Goal: Task Accomplishment & Management: Complete application form

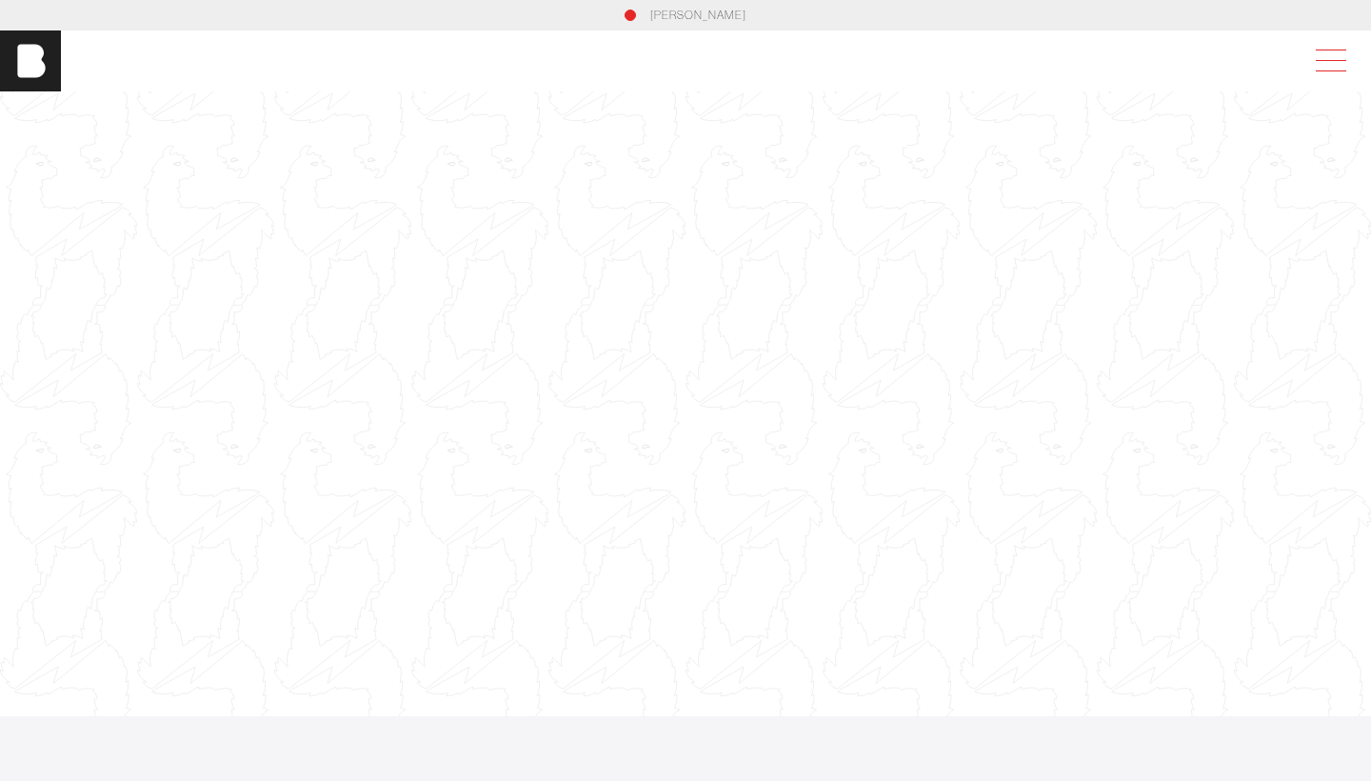
click at [1337, 49] on span at bounding box center [1328, 61] width 44 height 34
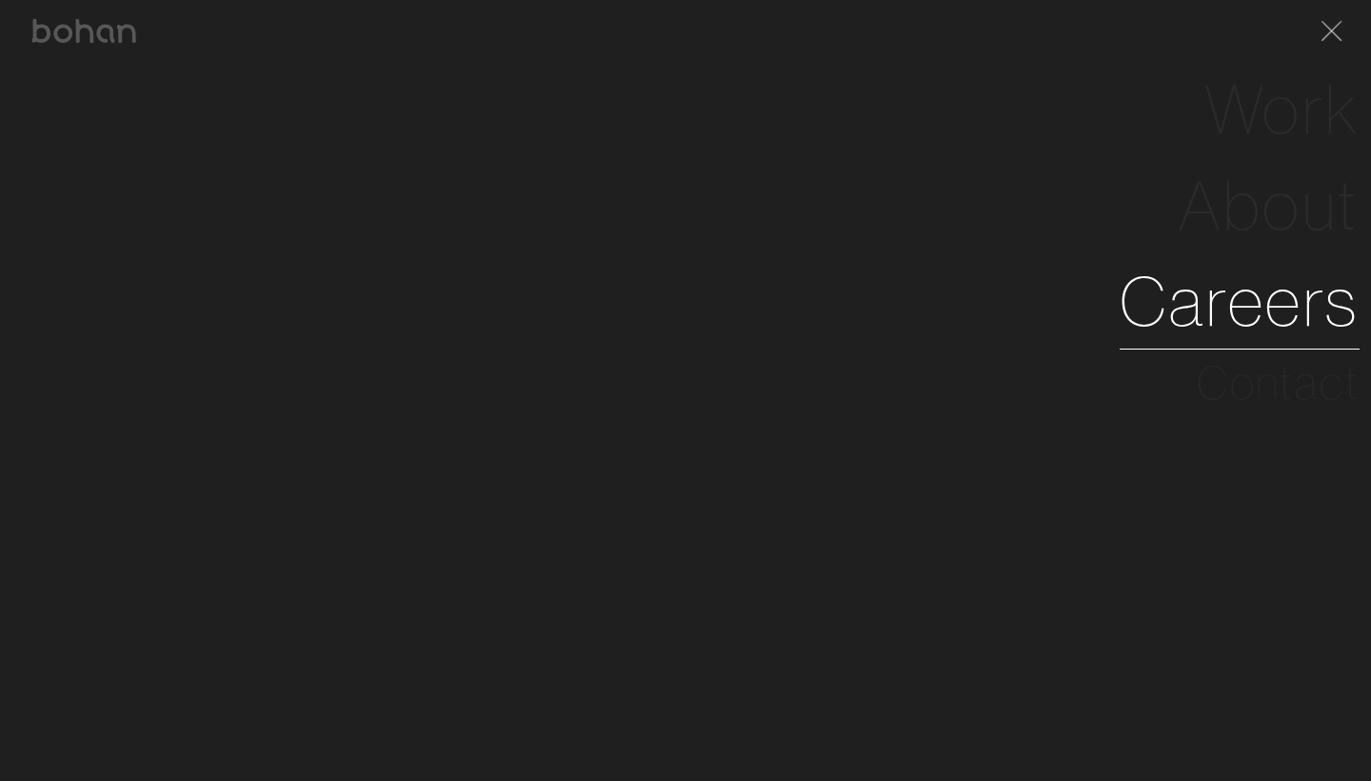
click at [1259, 298] on link "Careers" at bounding box center [1240, 301] width 240 height 96
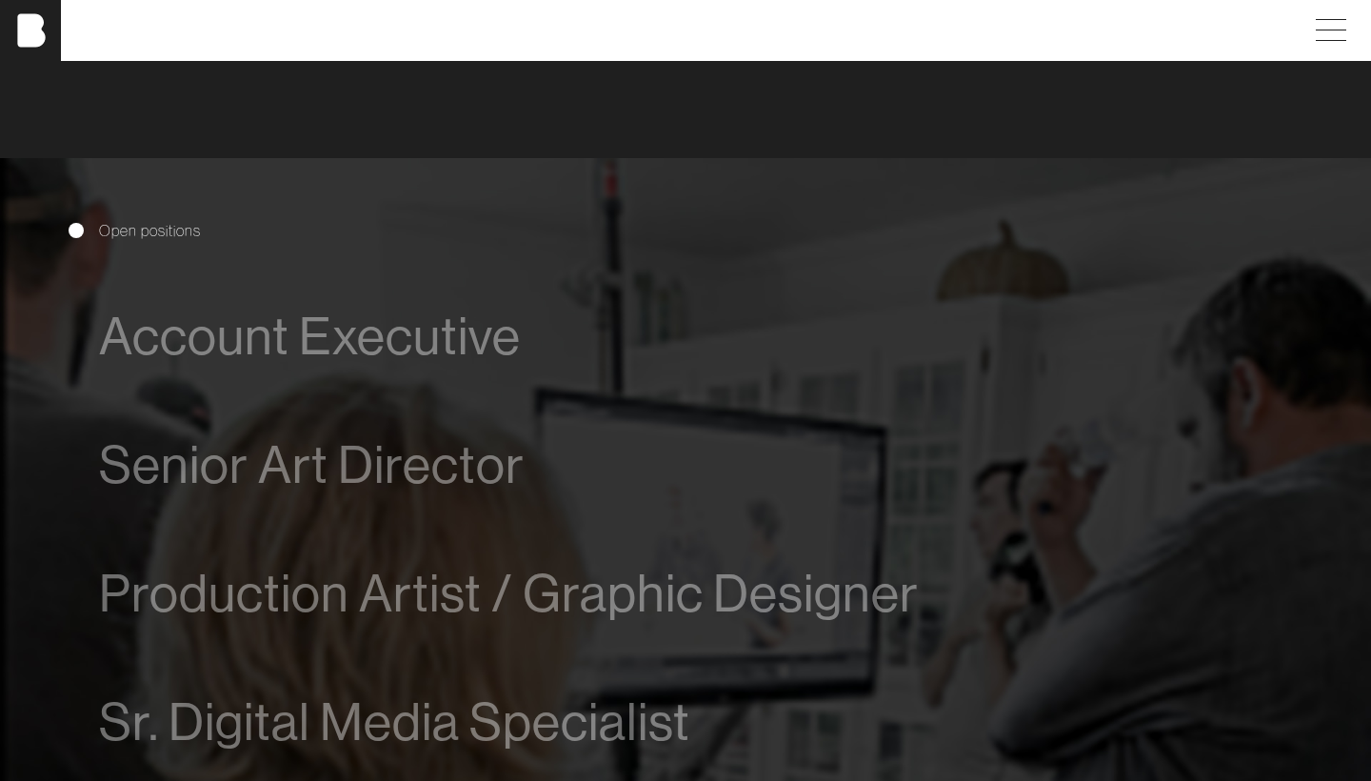
scroll to position [937, 0]
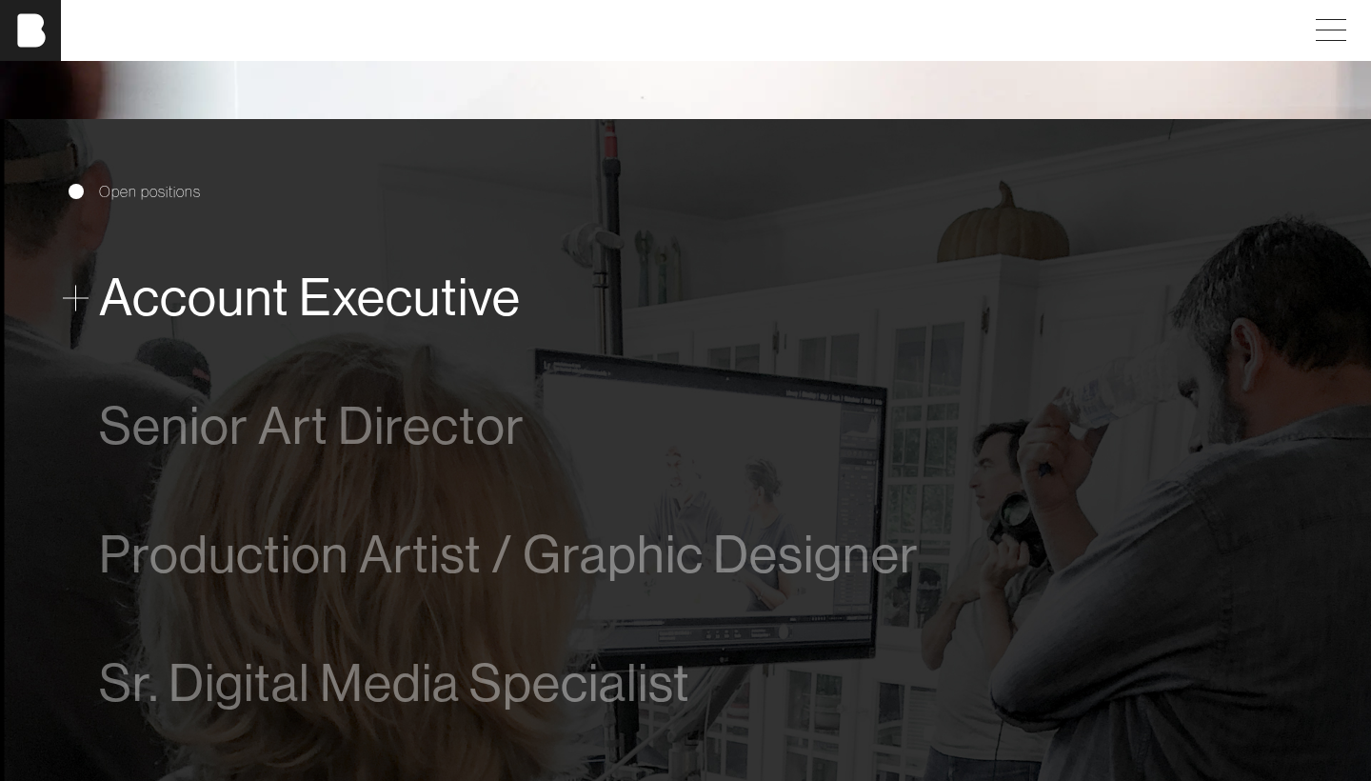
click at [437, 276] on span "Account Executive" at bounding box center [310, 298] width 422 height 58
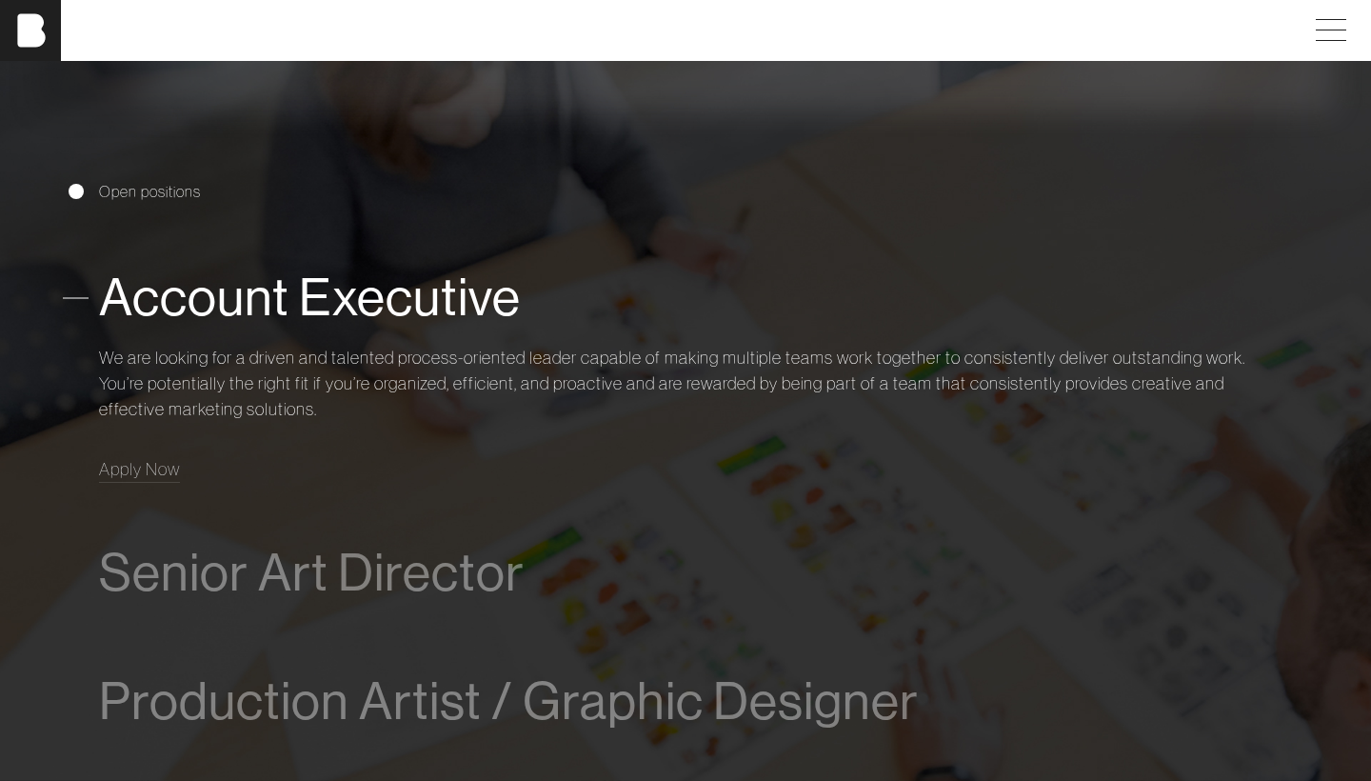
scroll to position [1070, 0]
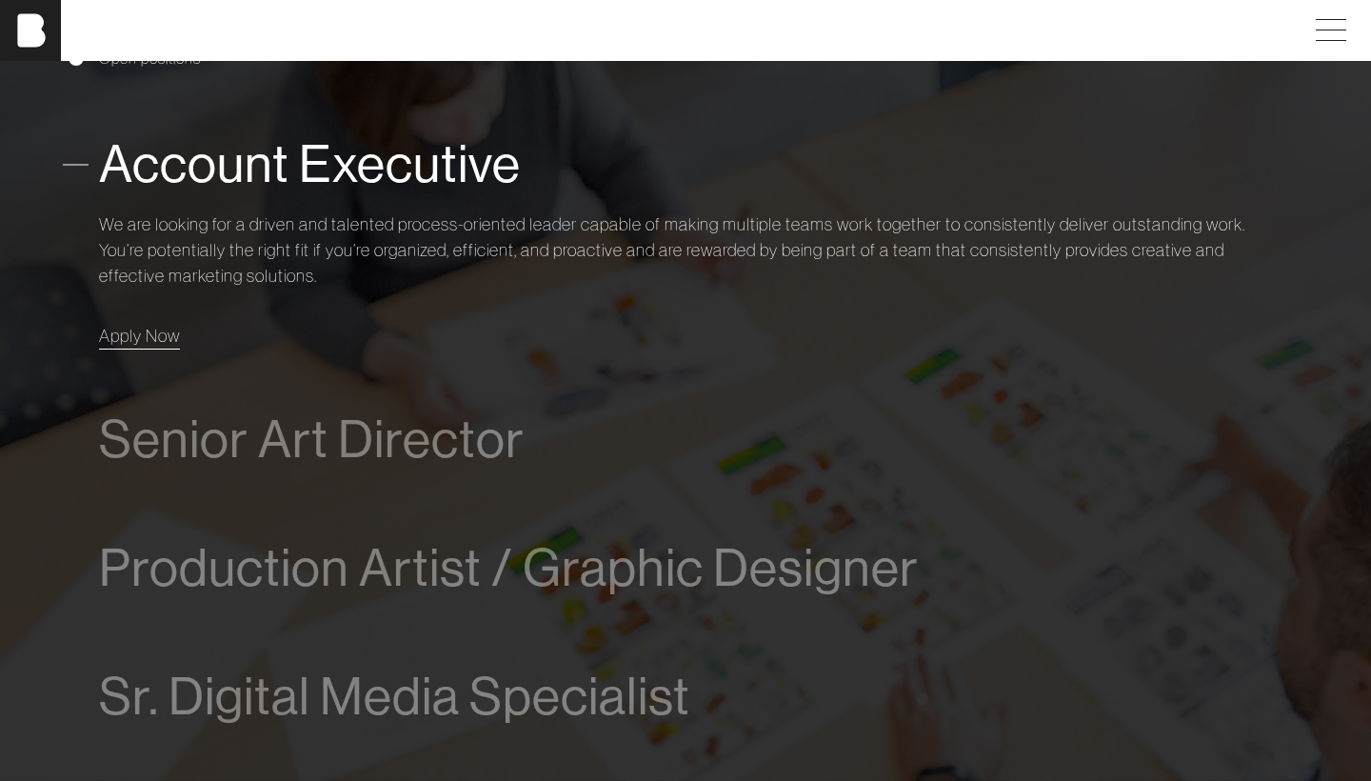
click at [144, 337] on span "Apply Now" at bounding box center [139, 336] width 81 height 22
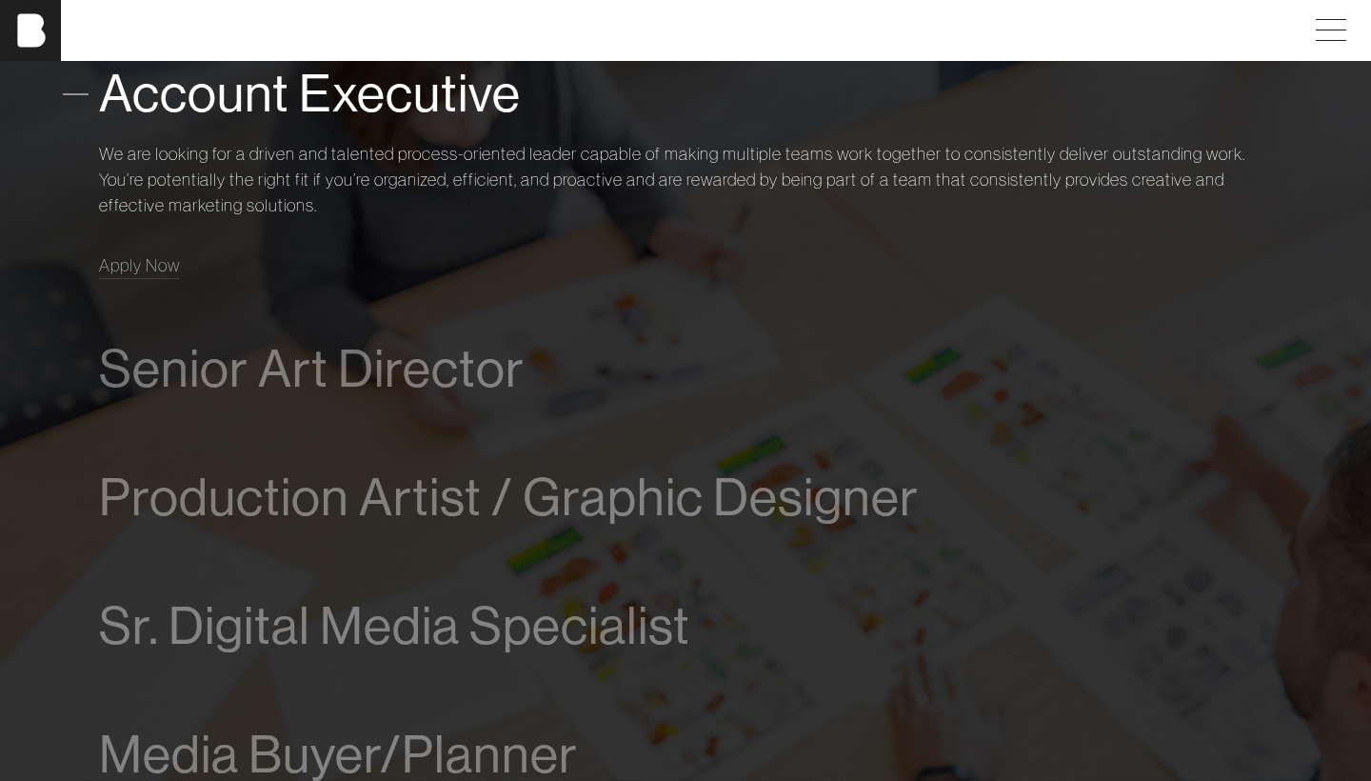
scroll to position [1150, 0]
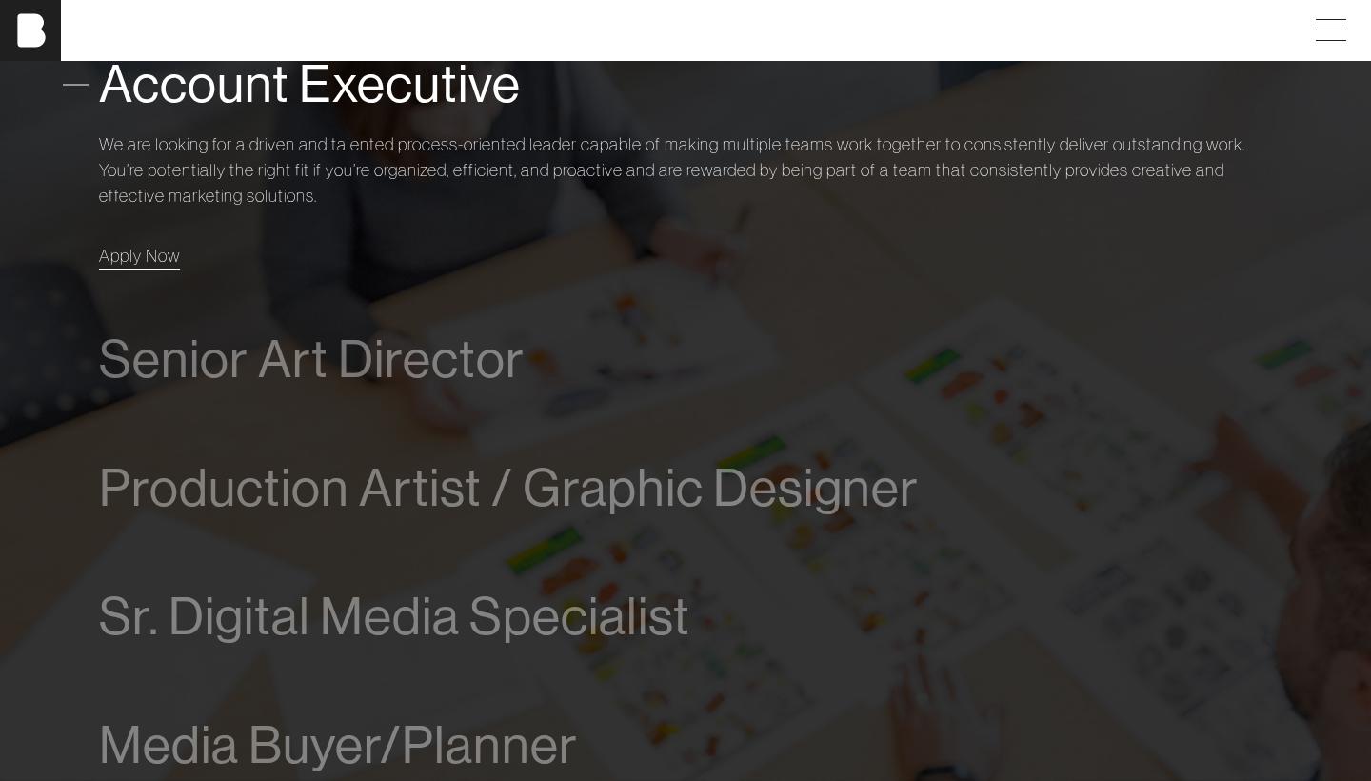
click at [135, 249] on span "Apply Now" at bounding box center [139, 256] width 81 height 22
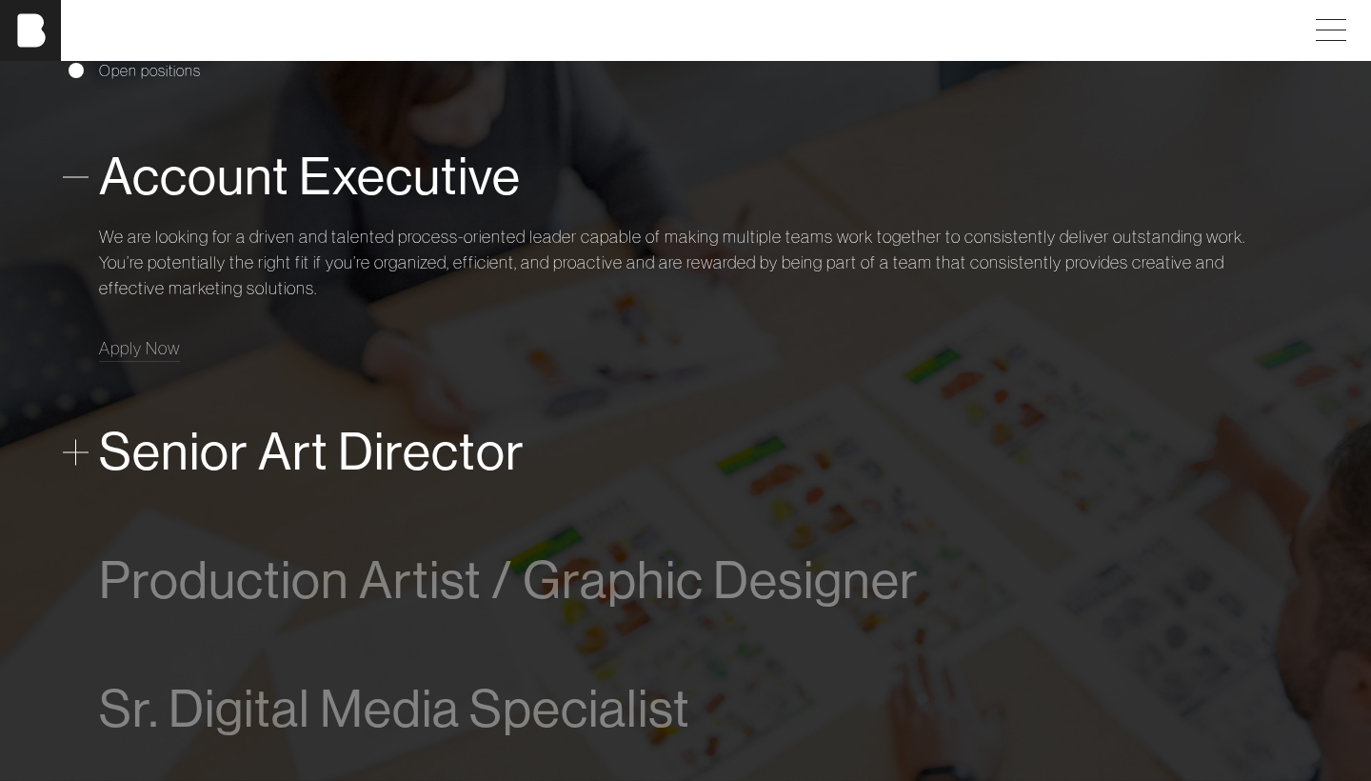
scroll to position [1052, 0]
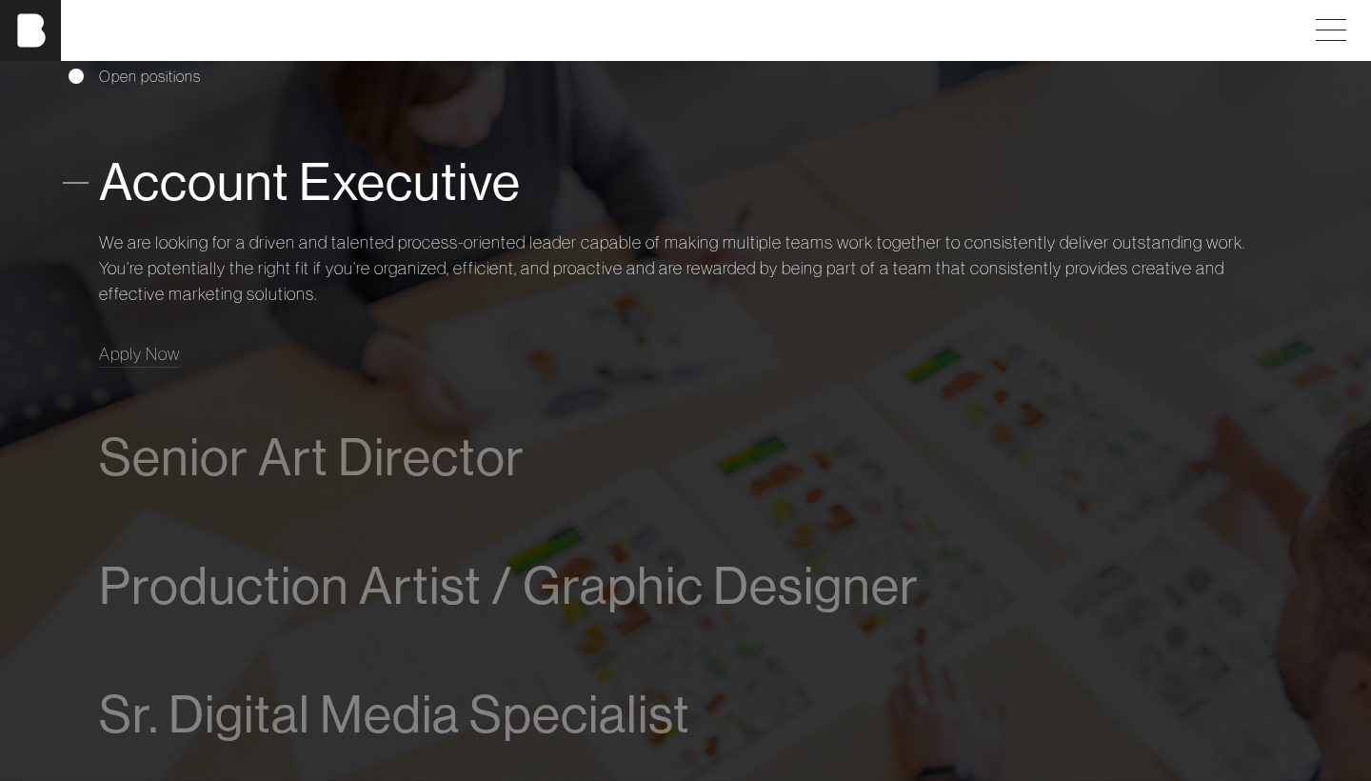
click at [214, 243] on p "We are looking for a driven and talented process-oriented leader capable of mak…" at bounding box center [685, 267] width 1173 height 77
click at [70, 184] on span at bounding box center [76, 183] width 26 height 26
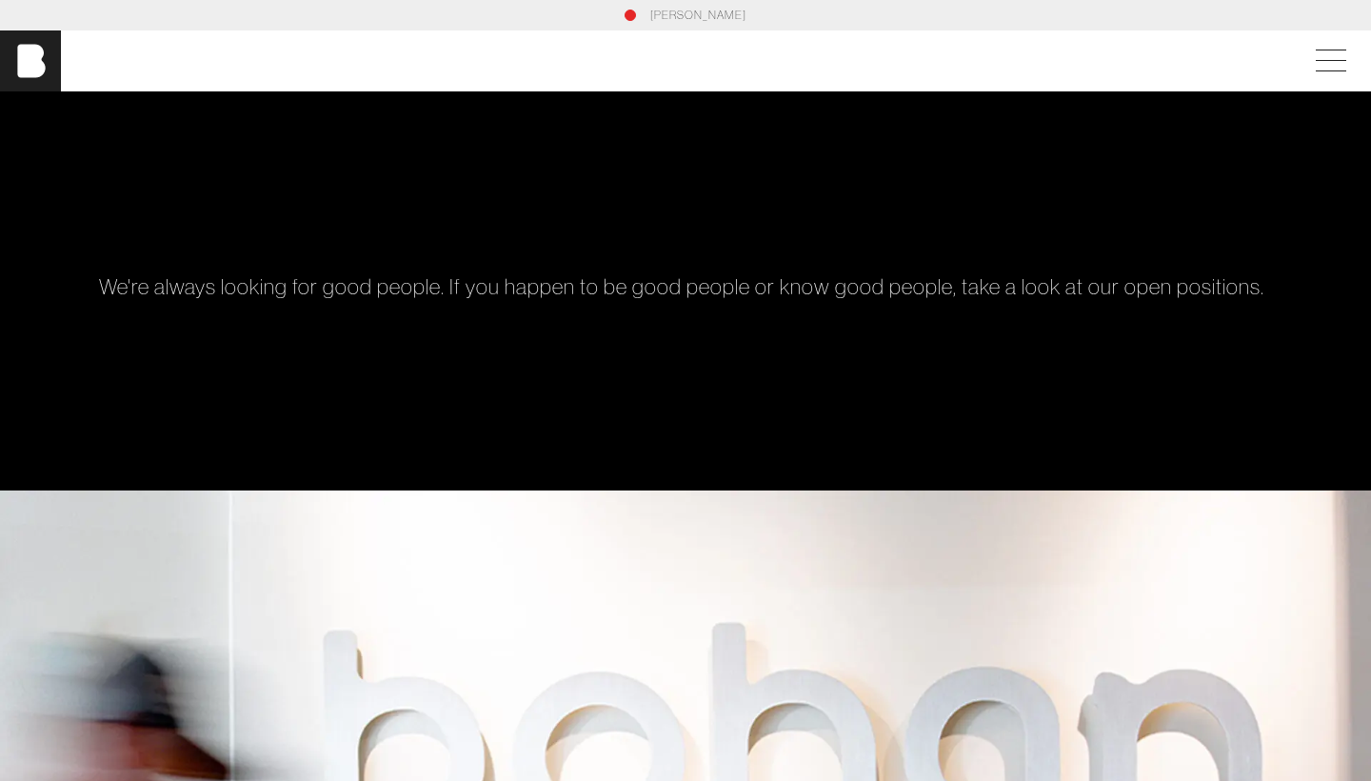
scroll to position [0, 0]
click at [1317, 50] on span at bounding box center [1328, 61] width 44 height 34
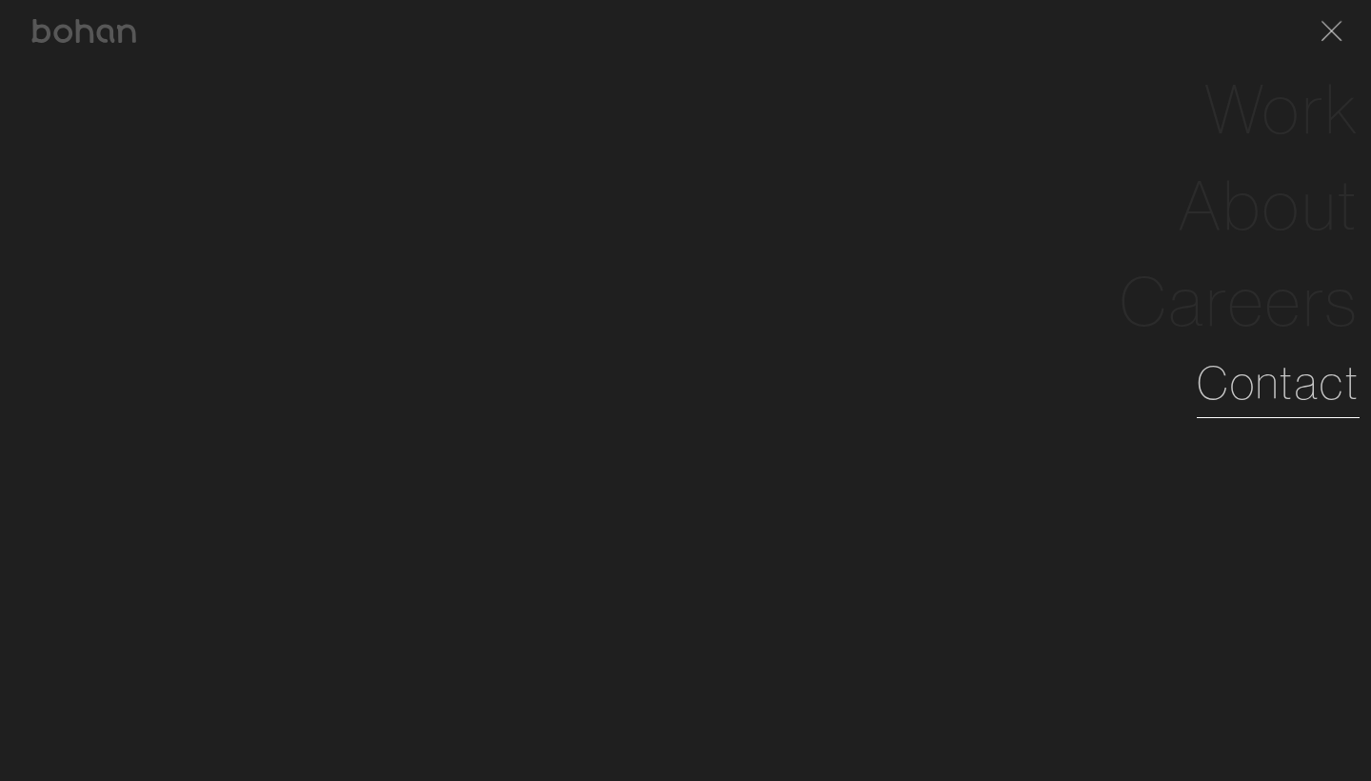
click at [1266, 391] on link "Contact" at bounding box center [1278, 383] width 163 height 69
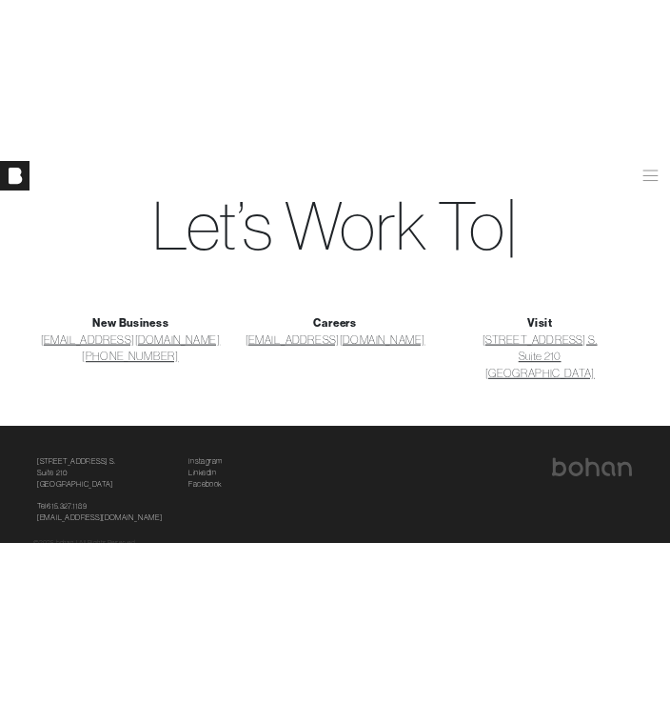
scroll to position [93, 0]
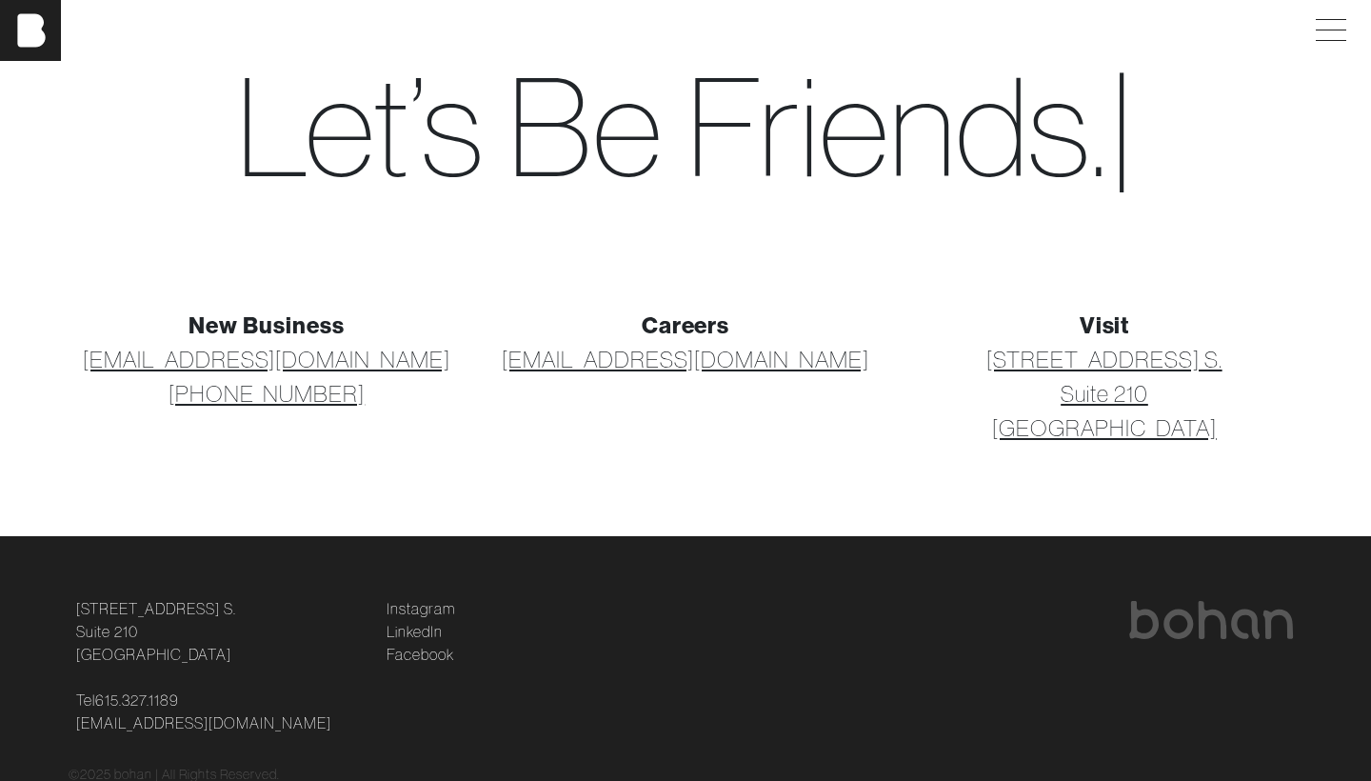
click at [724, 362] on link "[EMAIL_ADDRESS][DOMAIN_NAME]" at bounding box center [686, 359] width 368 height 34
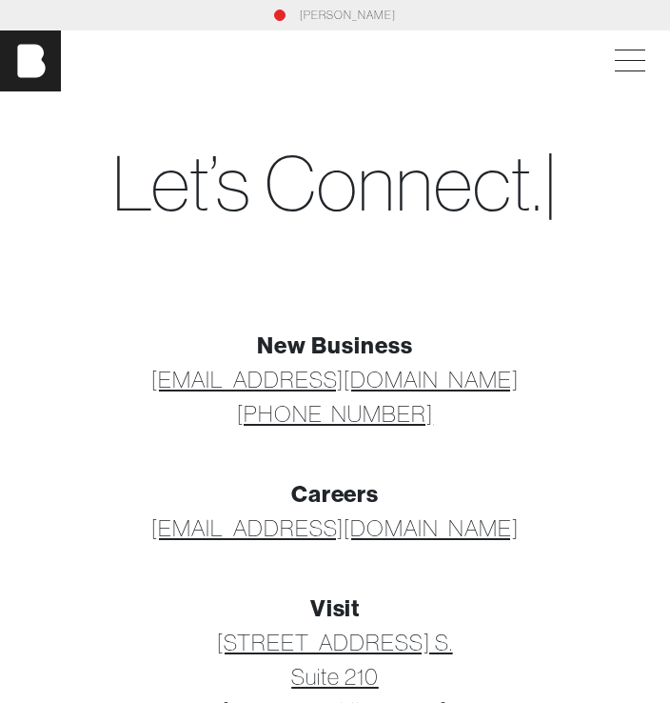
scroll to position [0, 0]
click at [640, 68] on span at bounding box center [627, 61] width 44 height 34
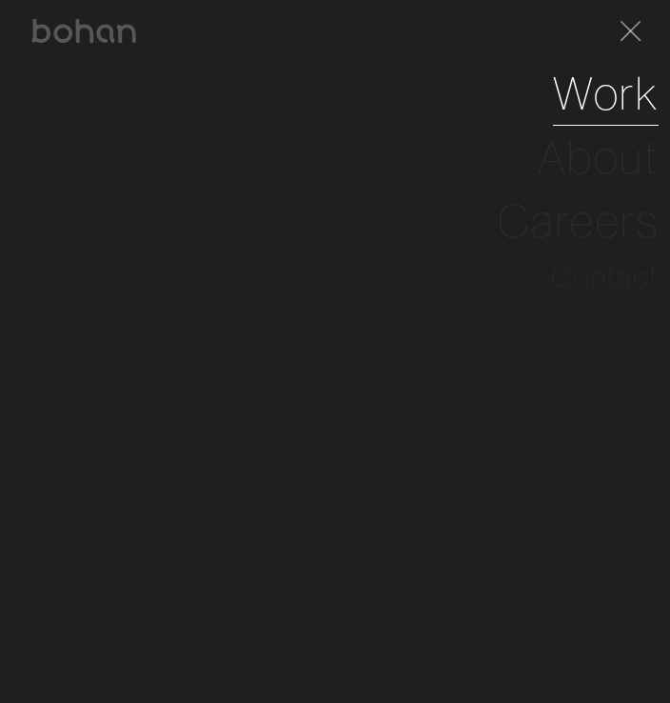
click at [591, 106] on link "Work" at bounding box center [606, 93] width 106 height 64
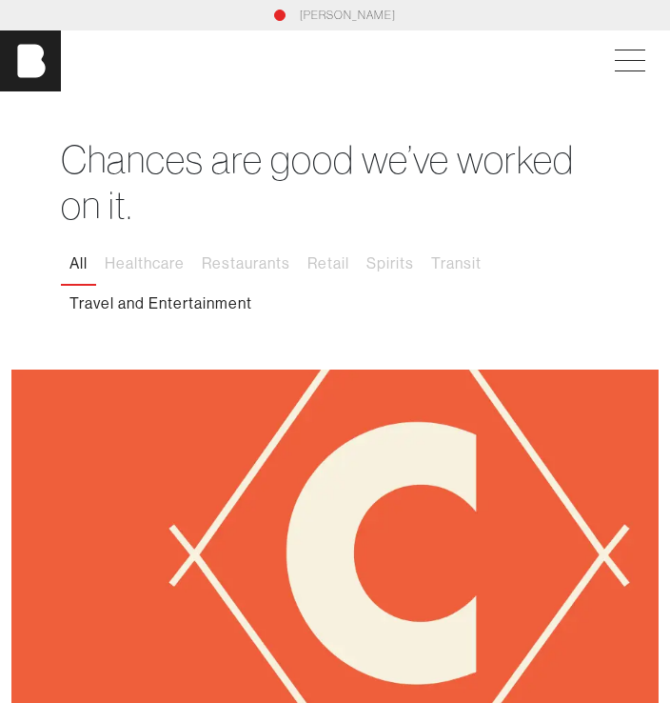
click at [137, 301] on button "Travel and Entertainment" at bounding box center [161, 304] width 200 height 40
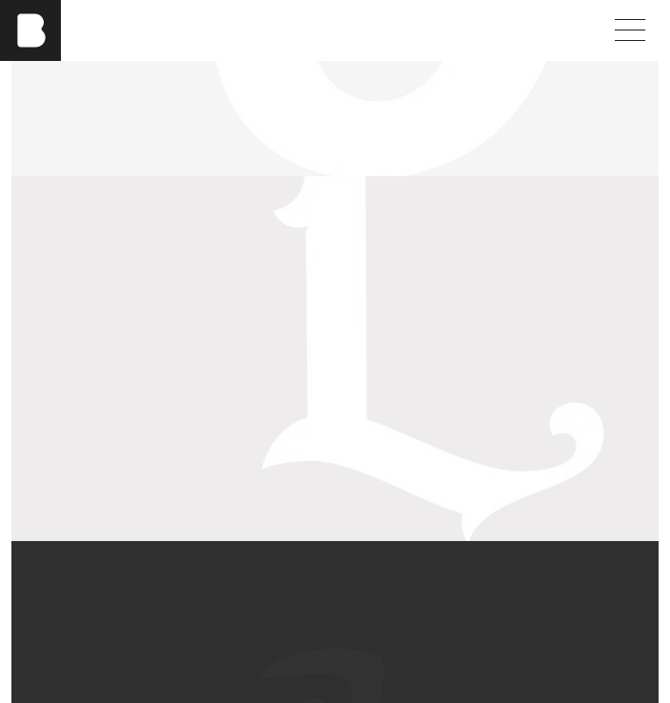
scroll to position [3117, 0]
